Goal: Find specific page/section: Find specific page/section

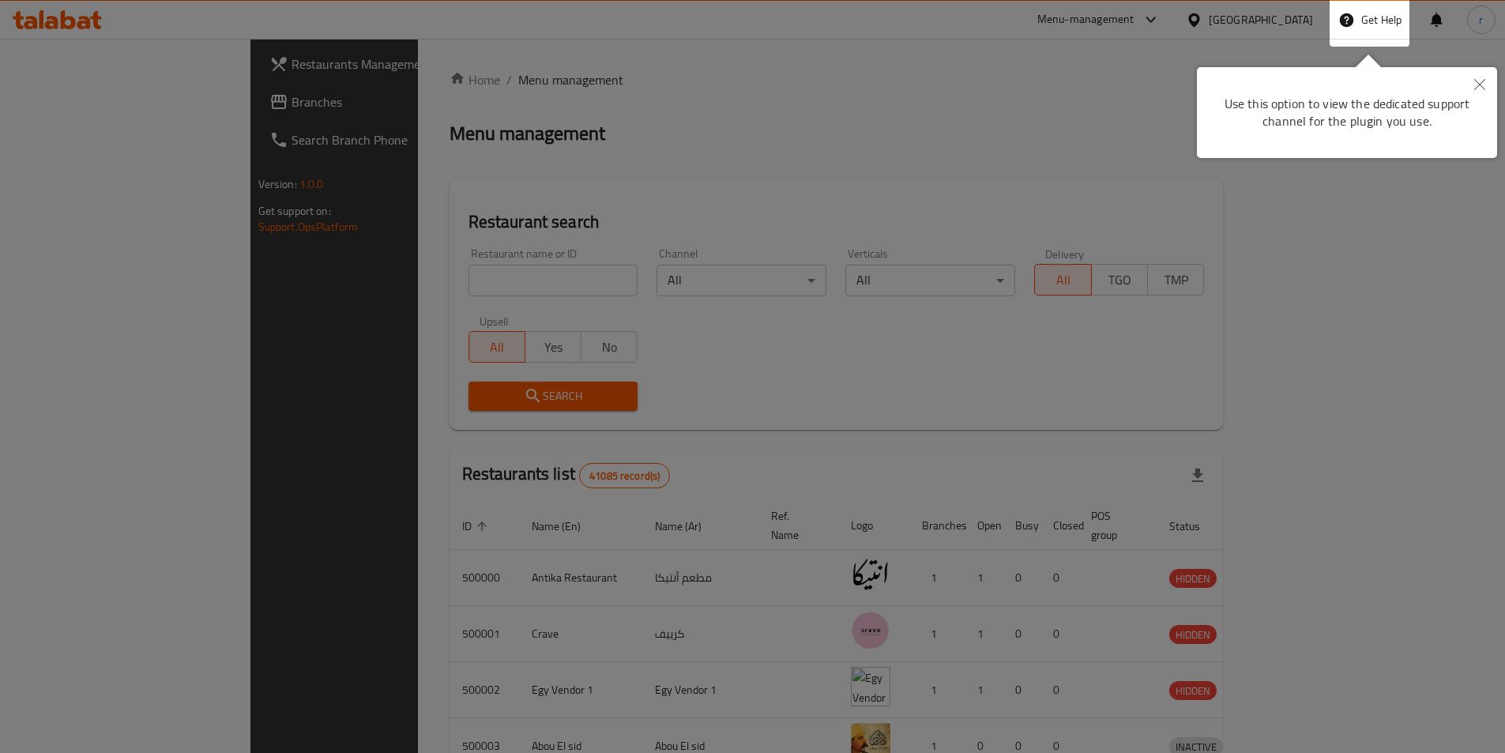
click at [986, 175] on div at bounding box center [752, 589] width 1505 height 1179
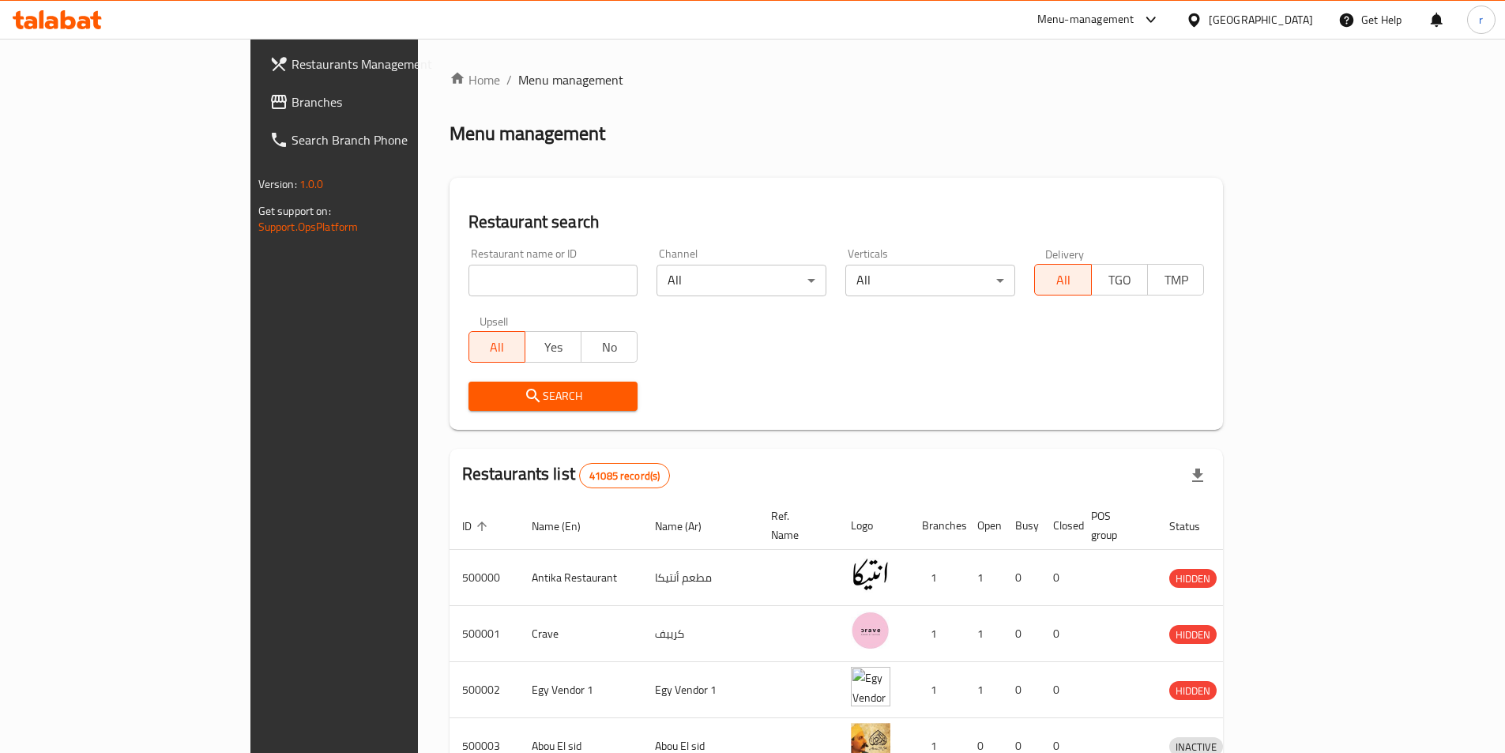
click at [1209, 11] on div at bounding box center [1197, 19] width 23 height 17
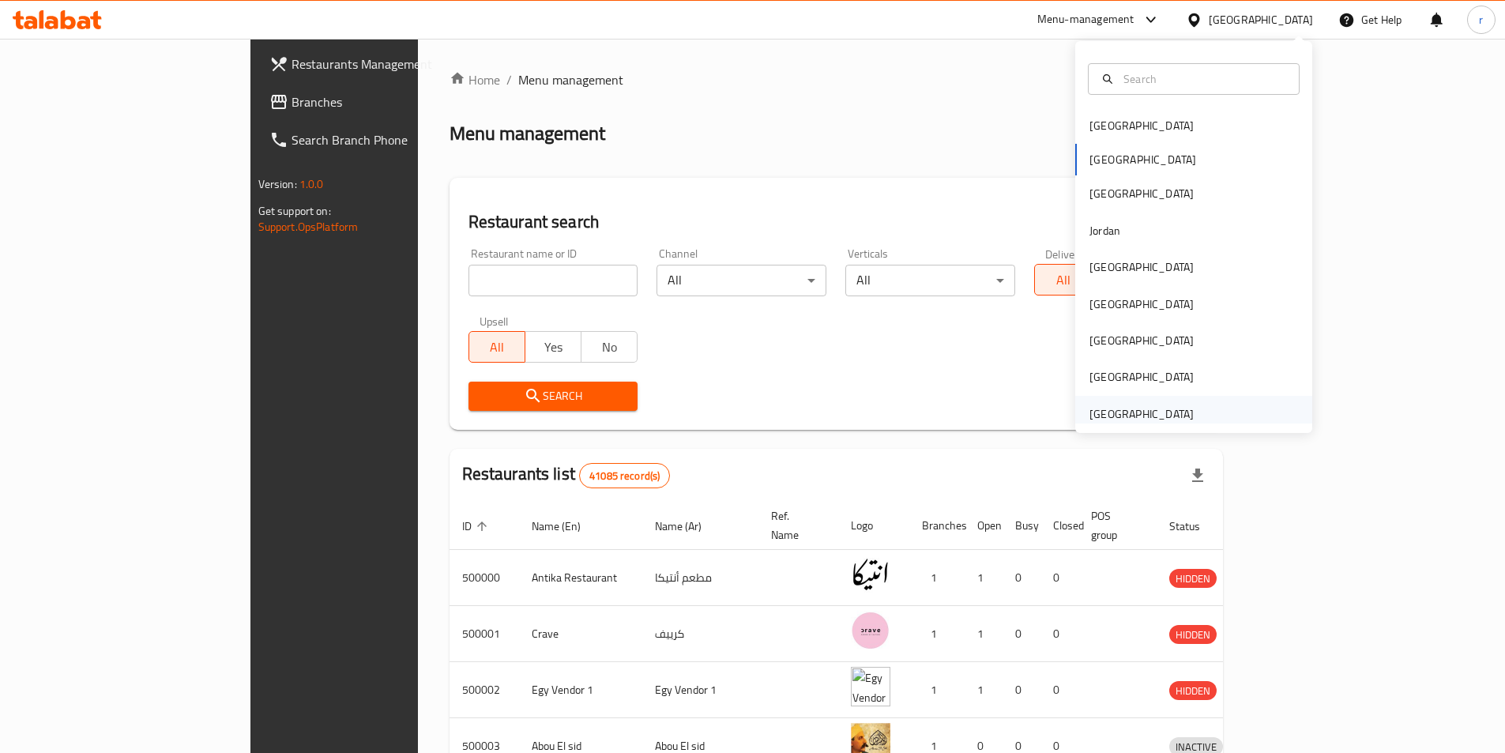
drag, startPoint x: 1184, startPoint y: 398, endPoint x: 1186, endPoint y: 406, distance: 8.3
click at [1186, 406] on div "[GEOGRAPHIC_DATA]" at bounding box center [1142, 414] width 130 height 36
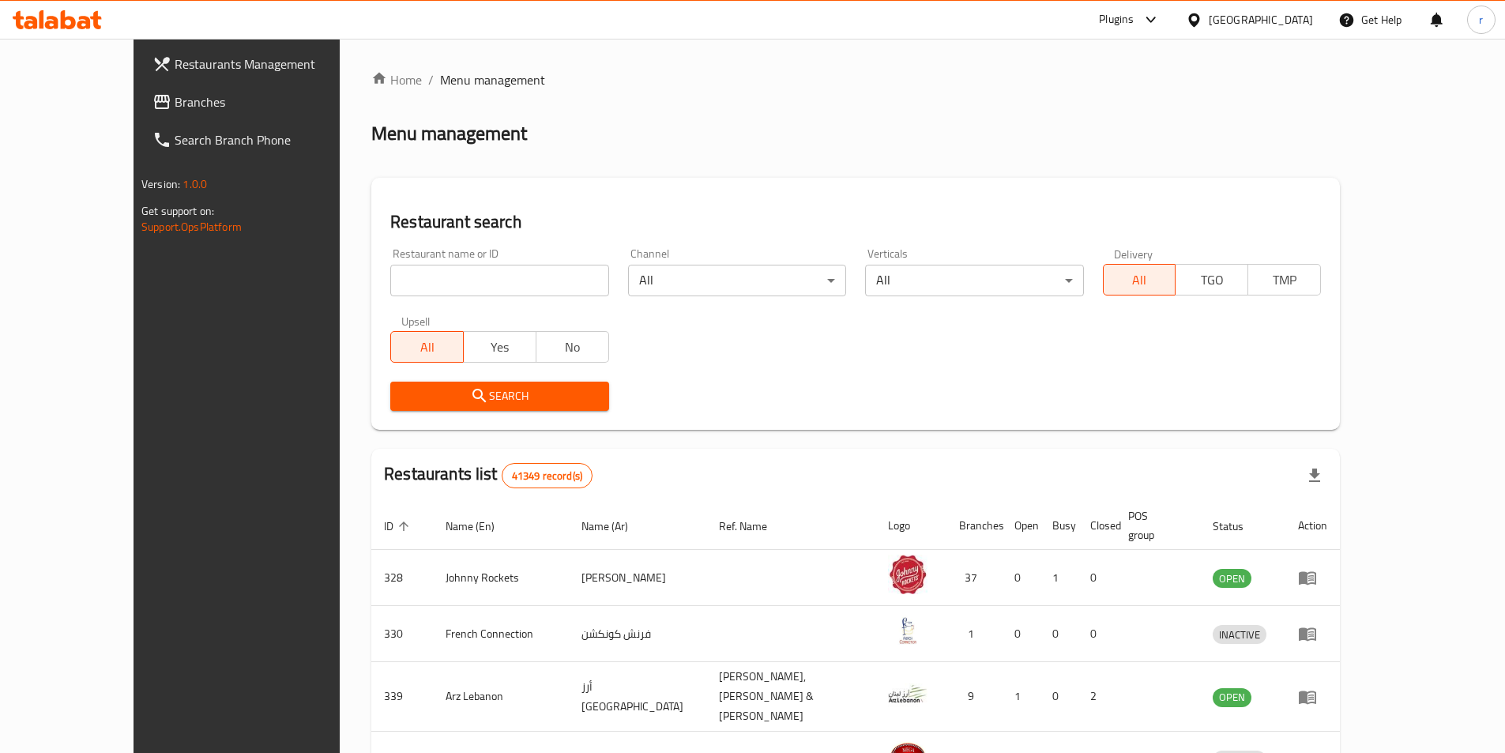
click at [153, 110] on icon at bounding box center [162, 101] width 19 height 19
